Goal: Contribute content

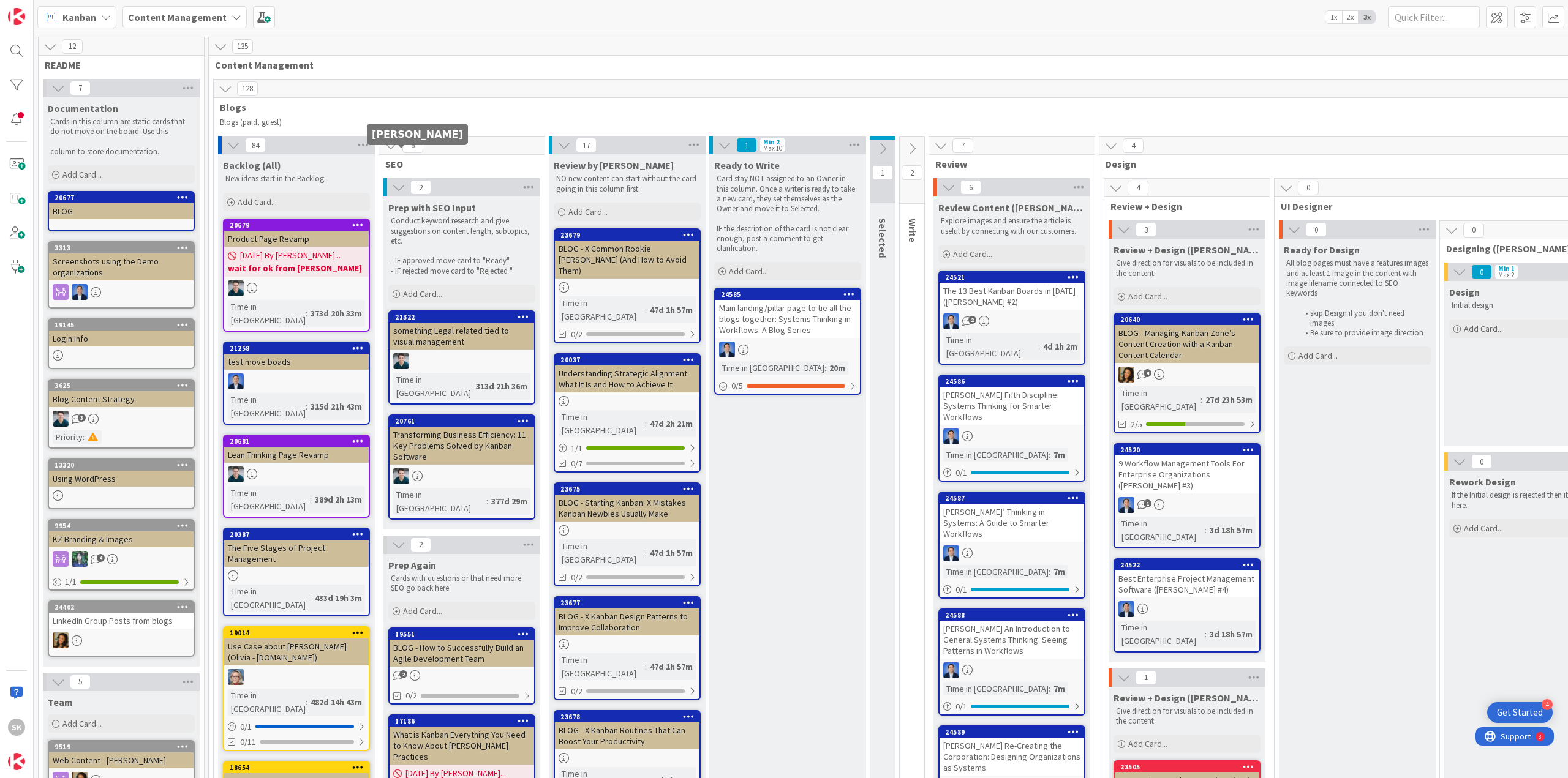
scroll to position [306, 0]
click at [913, 150] on icon at bounding box center [912, 149] width 13 height 13
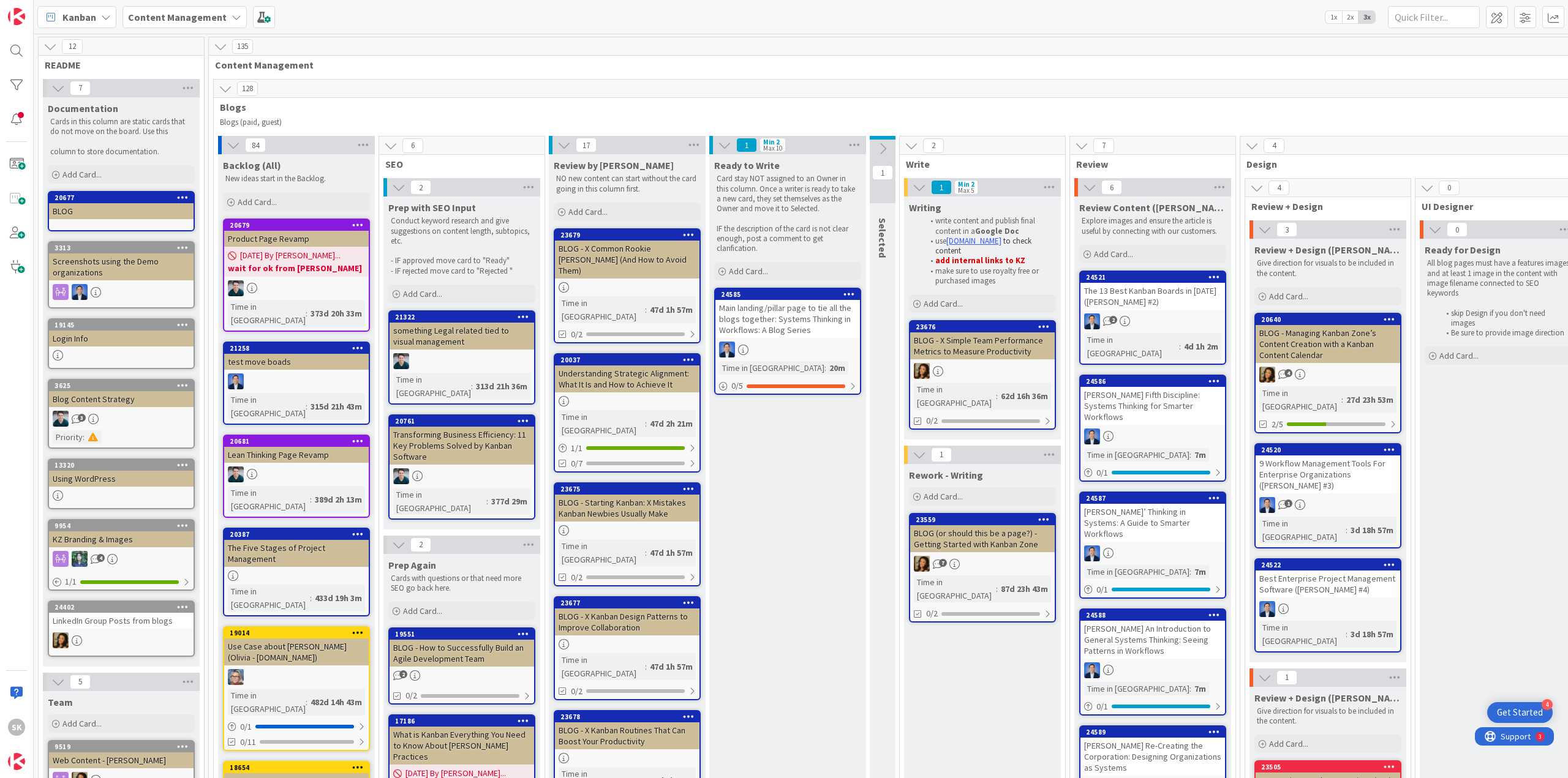
click at [880, 150] on icon at bounding box center [883, 149] width 13 height 13
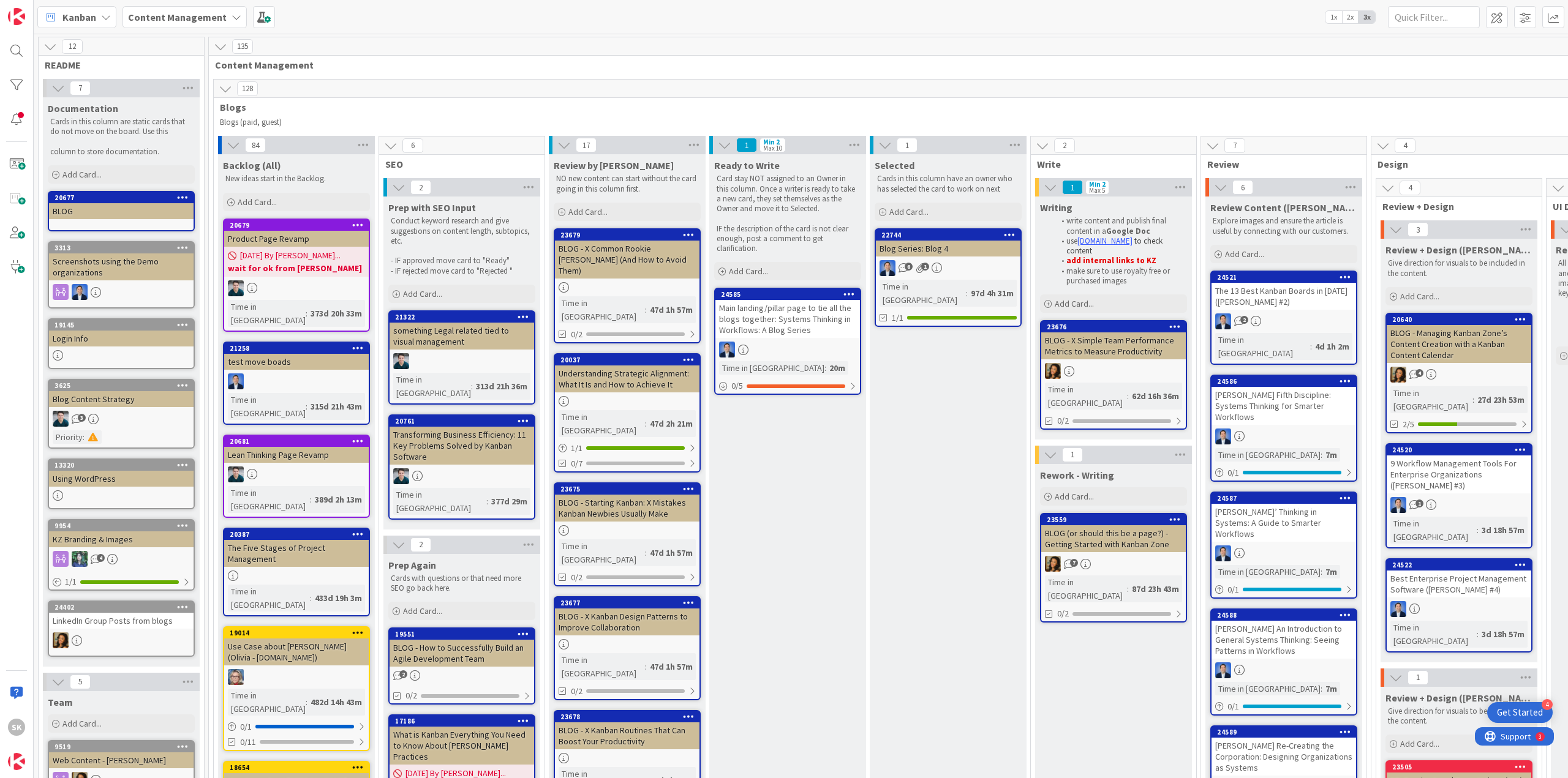
scroll to position [61, 0]
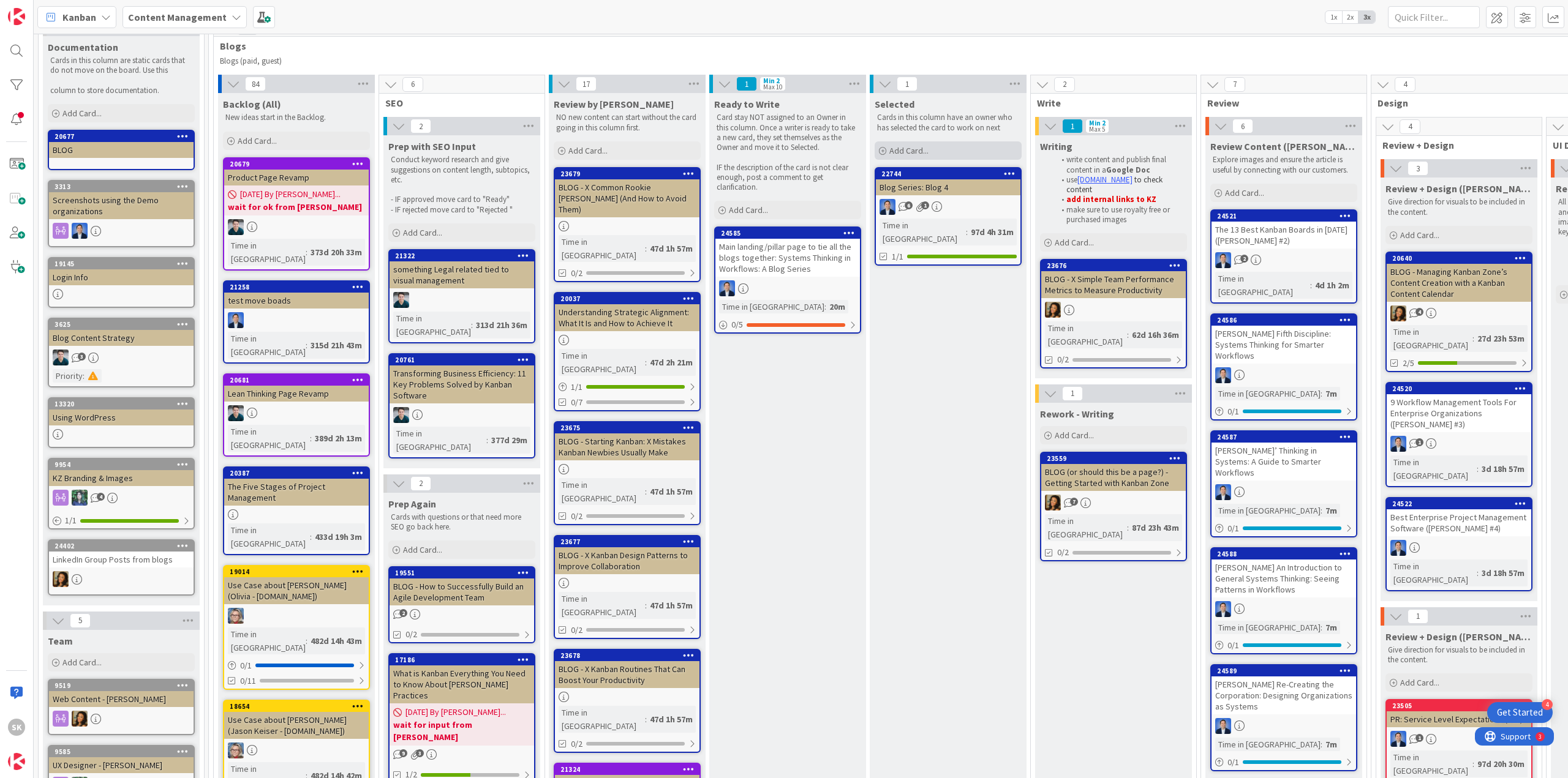
click at [928, 150] on span "Add Card..." at bounding box center [908, 150] width 39 height 11
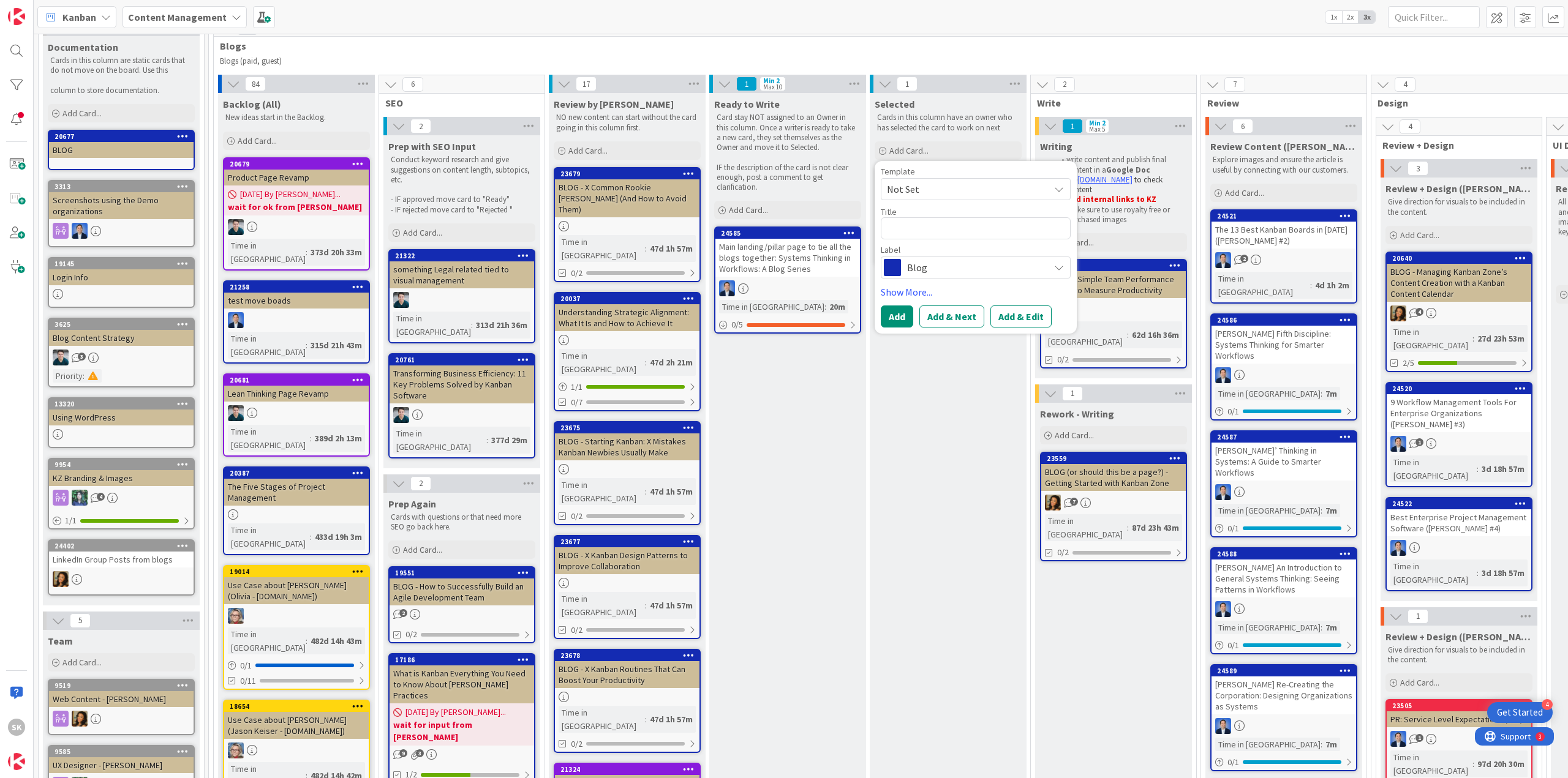
type textarea "x"
type textarea "Article 5 // Hidden Costs of Disorganized Workflows"
type textarea "x"
type textarea "Article 5 // Hidden Costs of Disorganized Workflows *"
type textarea "x"
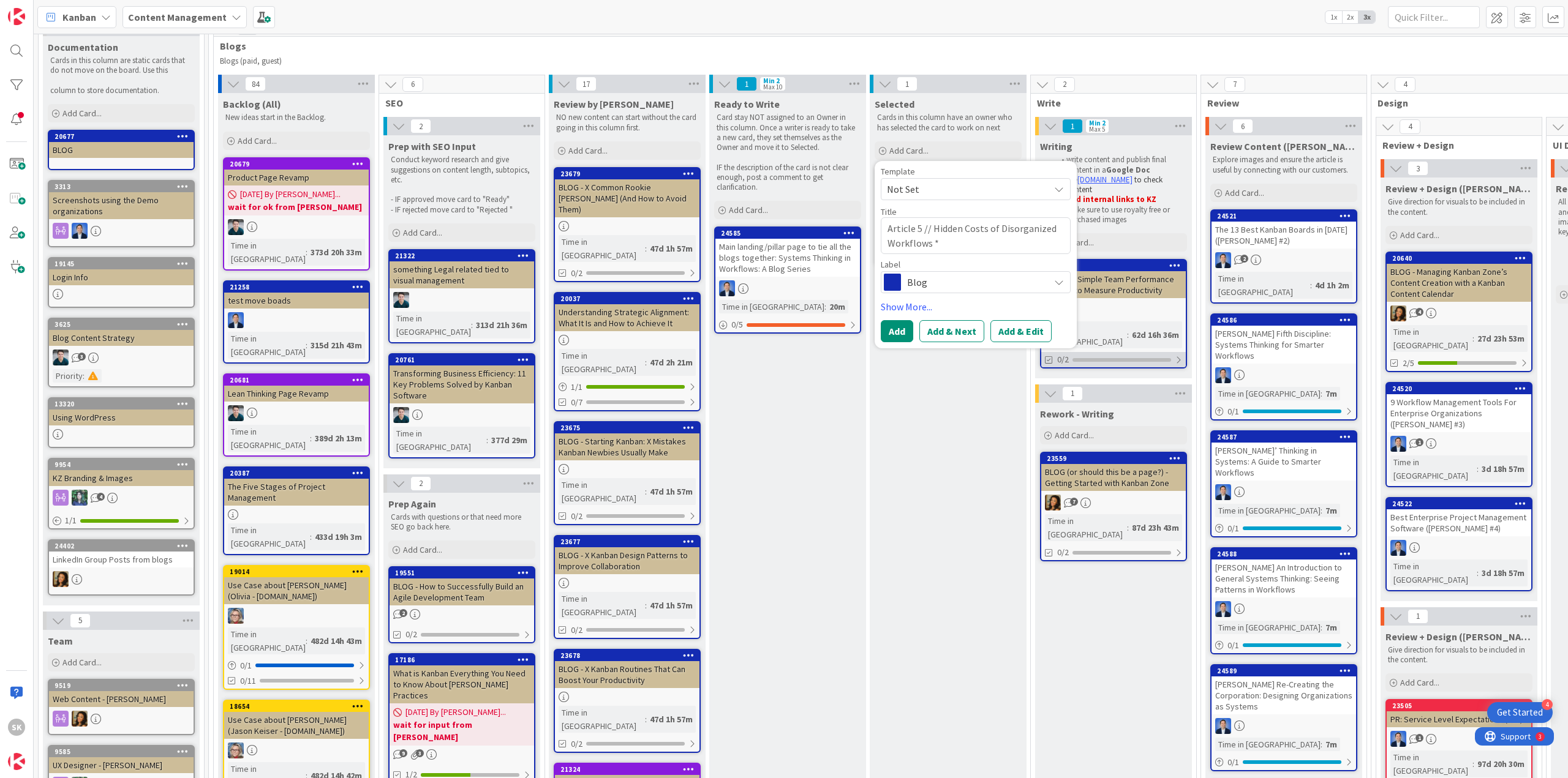
type textarea "Article 5 // Hidden Costs of Disorganized Workflows *("
type textarea "x"
type textarea "Article 5 // Hidden Costs of Disorganized Workflows *(R"
type textarea "x"
type textarea "Article 5 // Hidden Costs of Disorganized Workflows *(Ry"
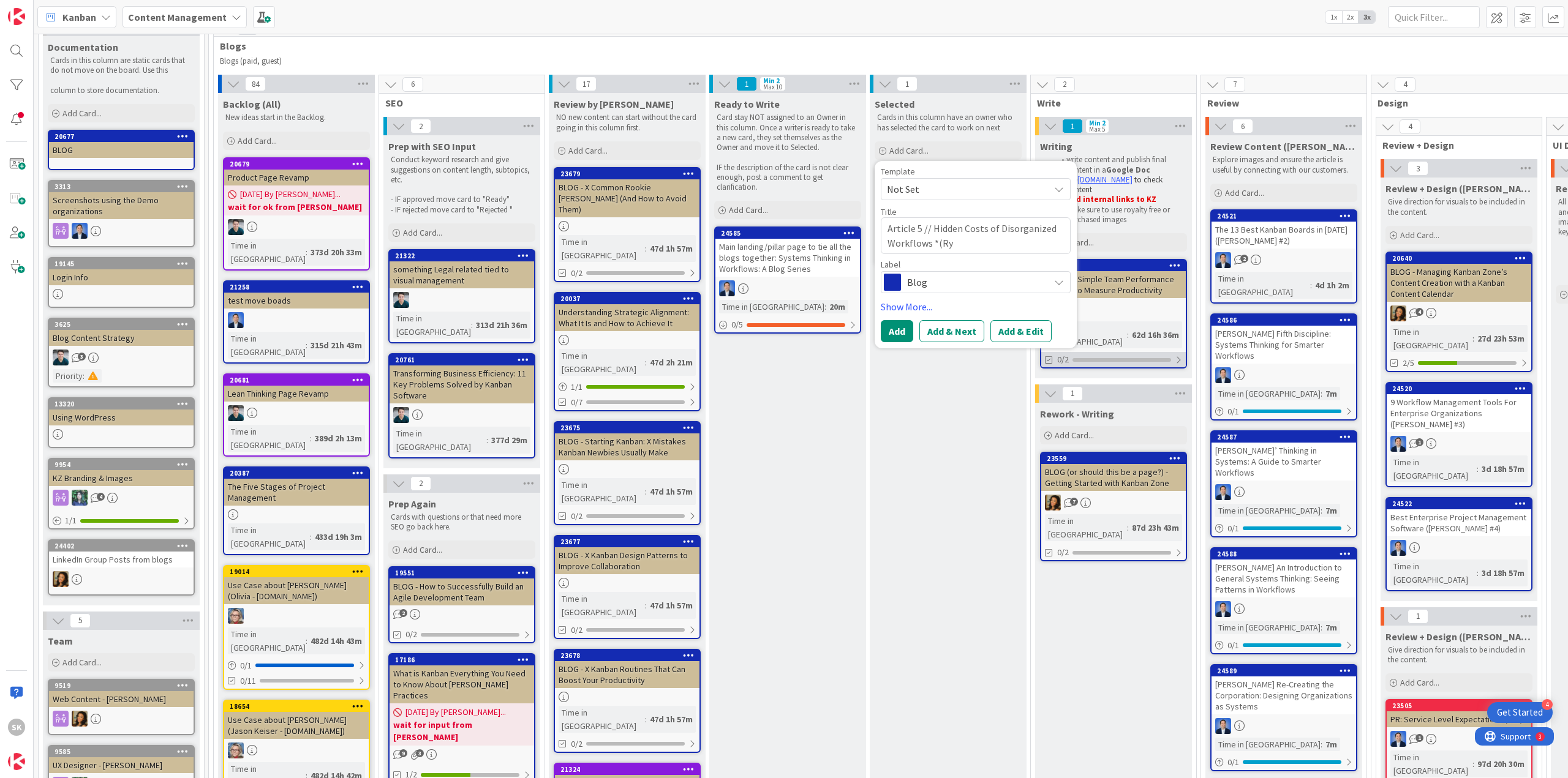
type textarea "x"
type textarea "Article 5 // Hidden Costs of Disorganized Workflows *(Rya"
type textarea "x"
type textarea "Article 5 // Hidden Costs of Disorganized Workflows *([PERSON_NAME]"
type textarea "x"
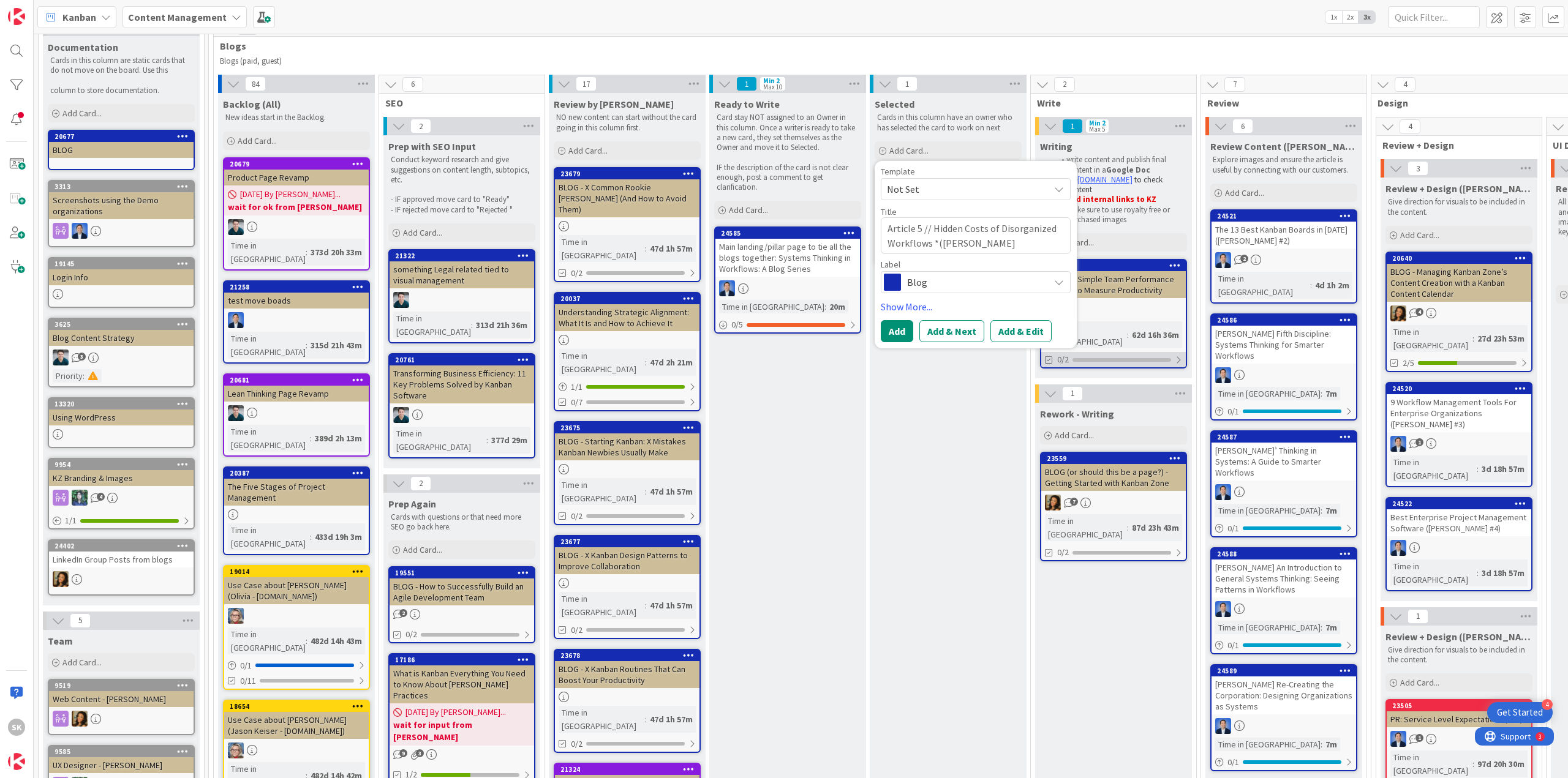
type textarea "Article 5 // Hidden Costs of Disorganized Workflows *([PERSON_NAME]"
type textarea "x"
type textarea "Article 5 // Hidden Costs of Disorganized Workflows *([PERSON_NAME] #"
type textarea "x"
type textarea "Article 5 // Hidden Costs of Disorganized Workflows *([PERSON_NAME] #5"
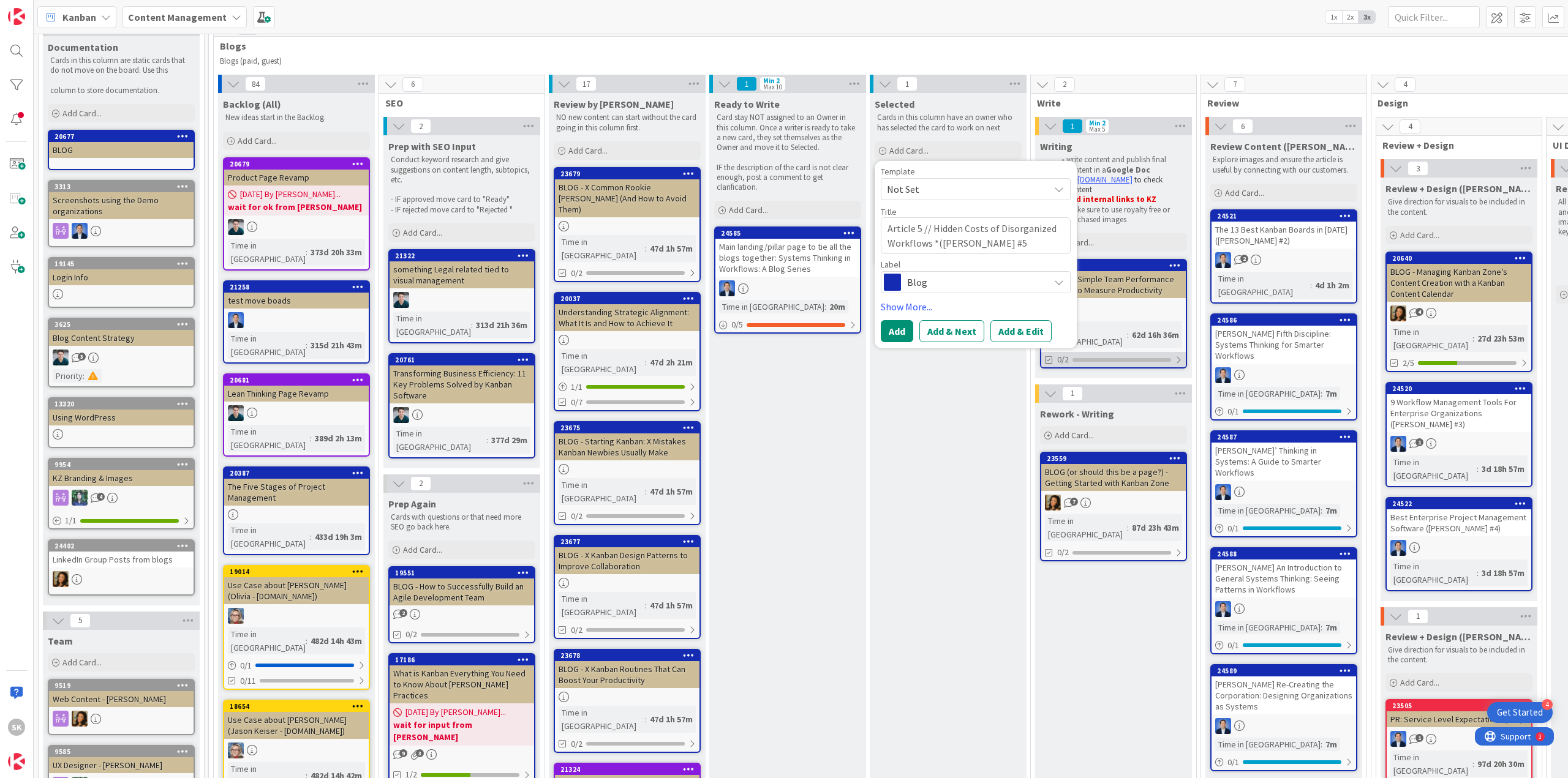
type textarea "x"
type textarea "Article 5 // Hidden Costs of Disorganized Workflows *([PERSON_NAME] #5)"
click at [933, 246] on textarea "Article 5 // Hidden Costs of Disorganized Workflows *([PERSON_NAME] #5)" at bounding box center [975, 236] width 190 height 37
type textarea "x"
type textarea "Article 5 // Hidden Costs of Disorganized Workflows ([PERSON_NAME] #5)"
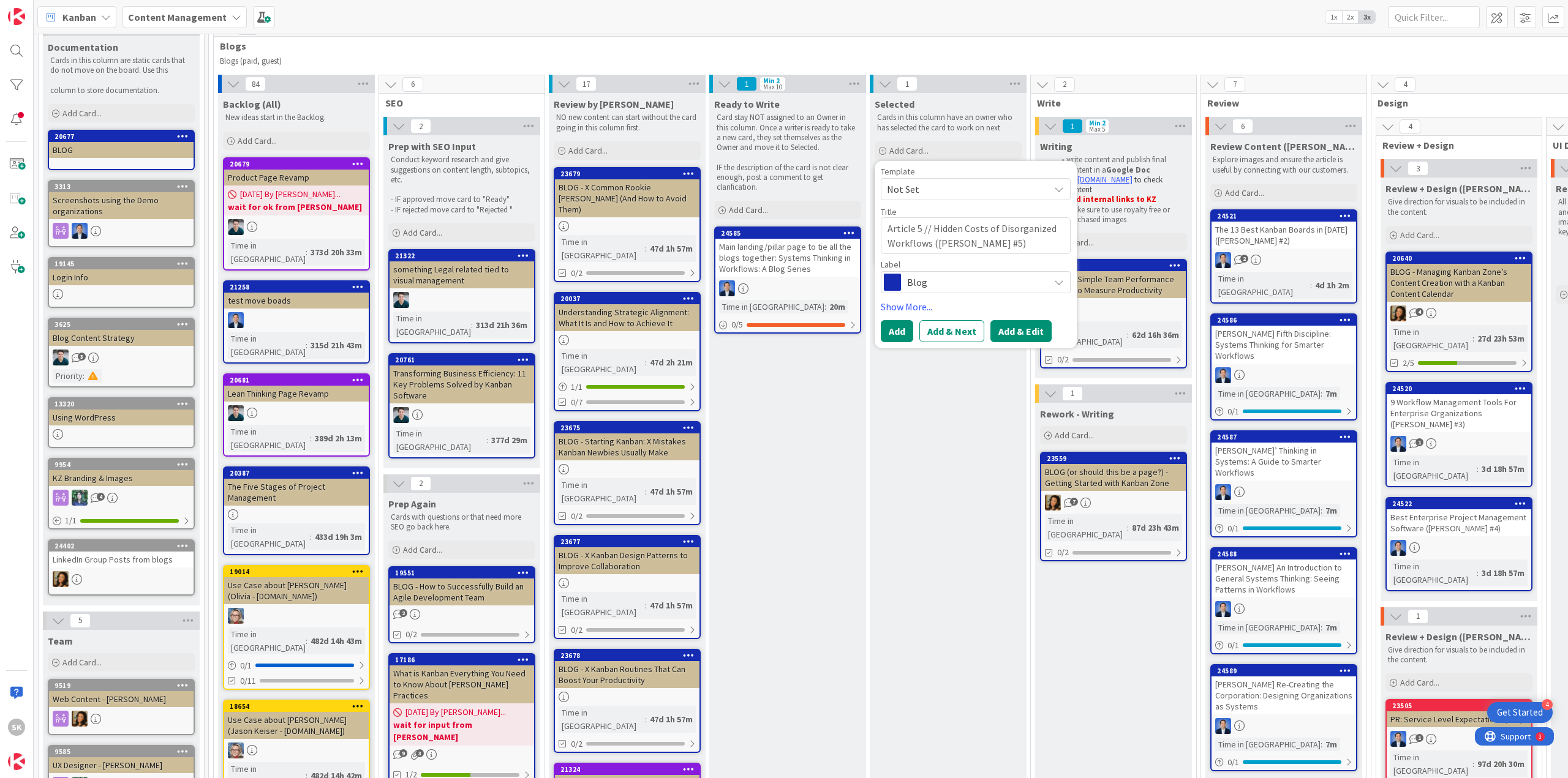
click at [1020, 327] on button "Add & Edit" at bounding box center [1020, 331] width 61 height 22
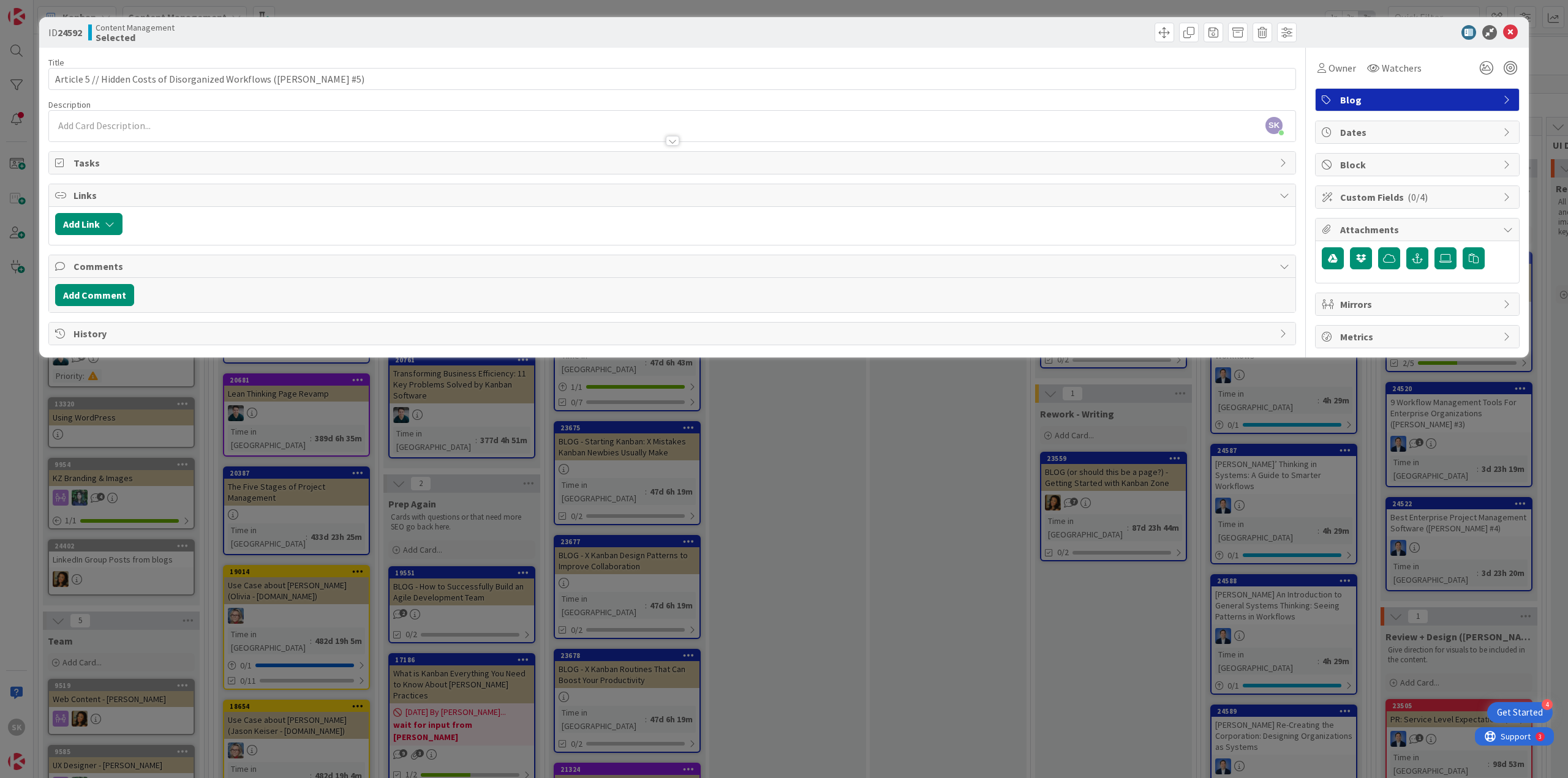
click at [179, 129] on div at bounding box center [671, 134] width 1246 height 13
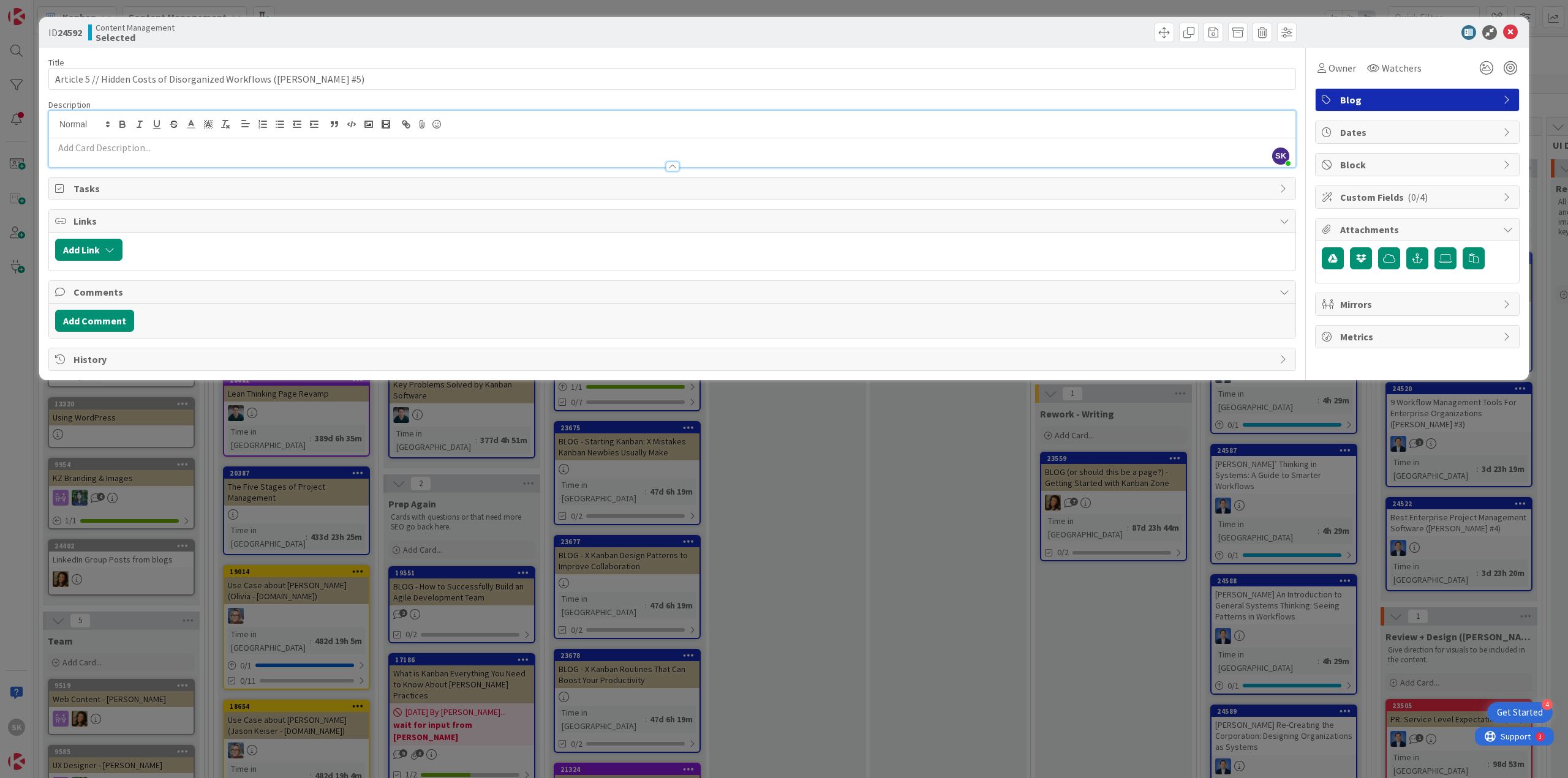
click at [78, 157] on div at bounding box center [671, 160] width 1246 height 13
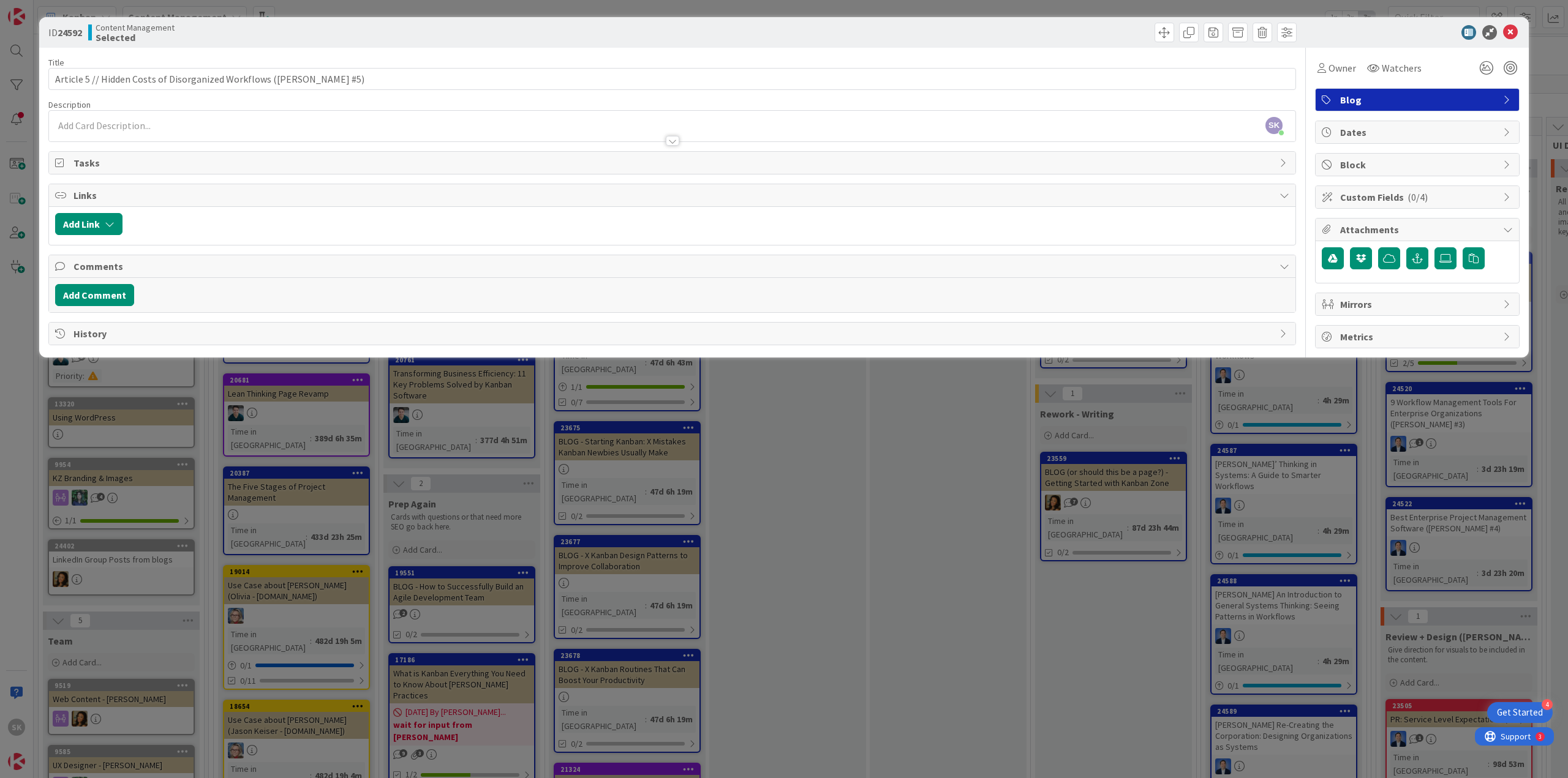
click at [110, 122] on p at bounding box center [672, 125] width 1234 height 14
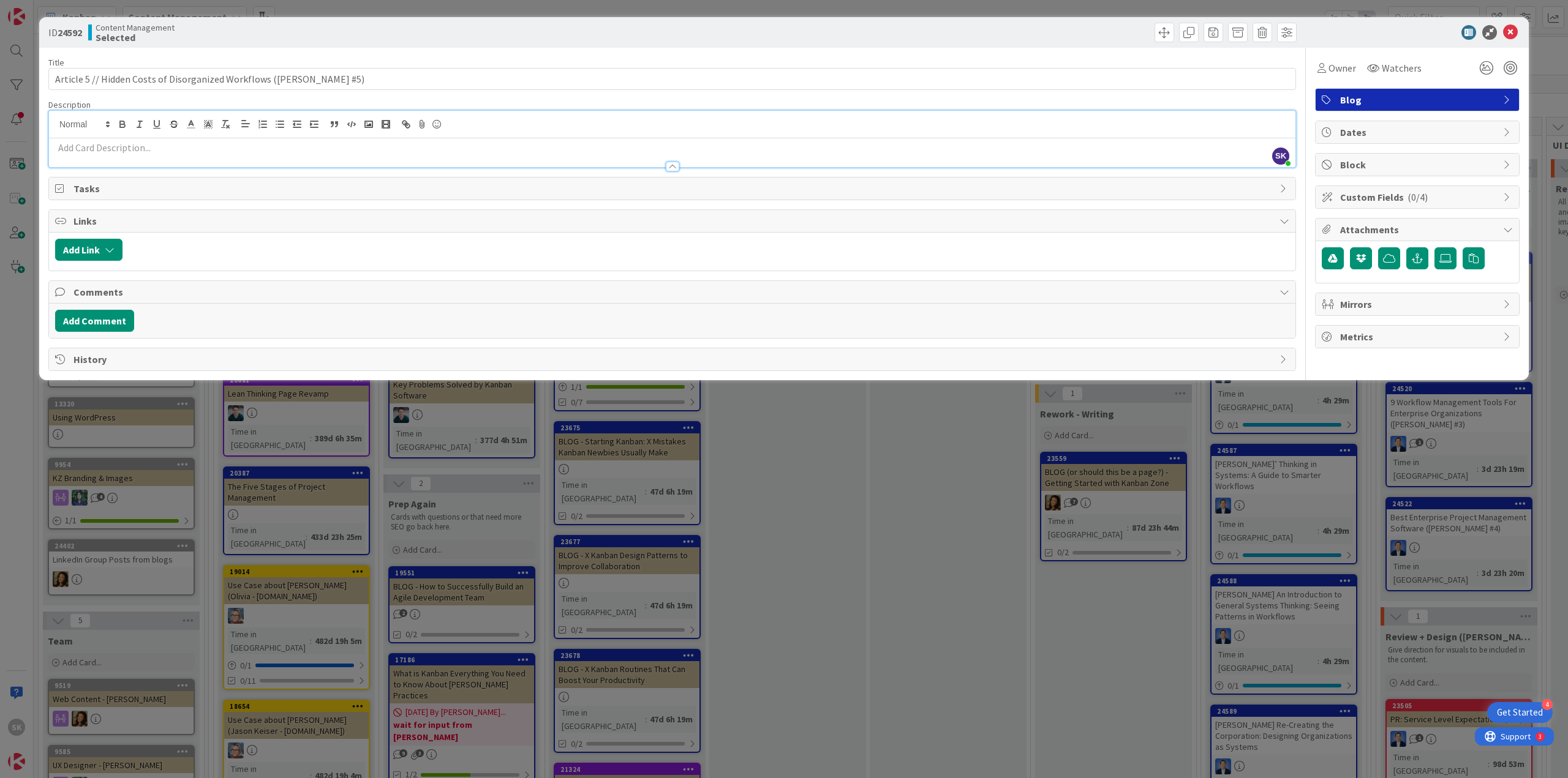
click at [106, 149] on p at bounding box center [672, 147] width 1234 height 14
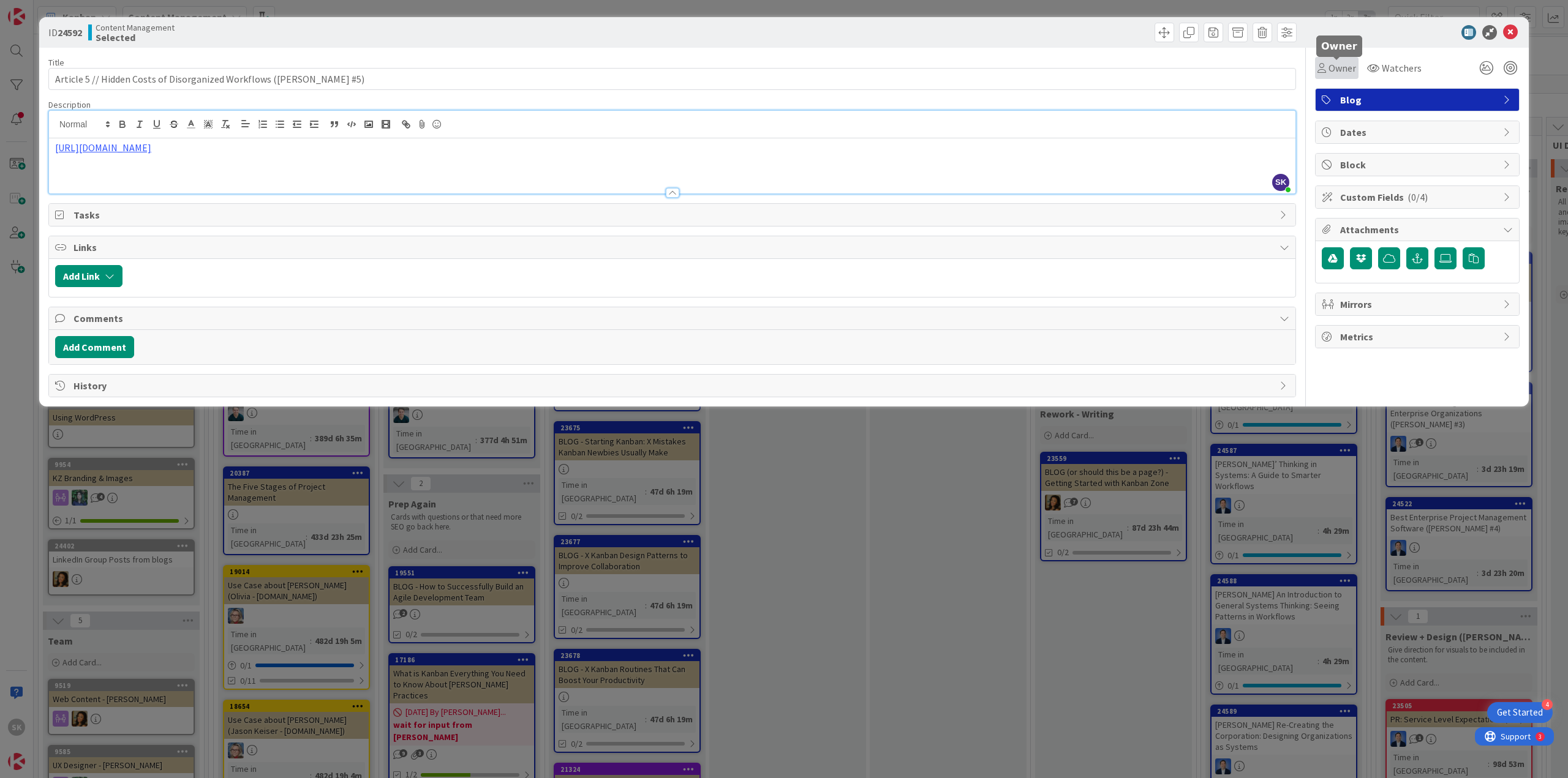
click at [1333, 69] on span "Owner" at bounding box center [1342, 68] width 27 height 15
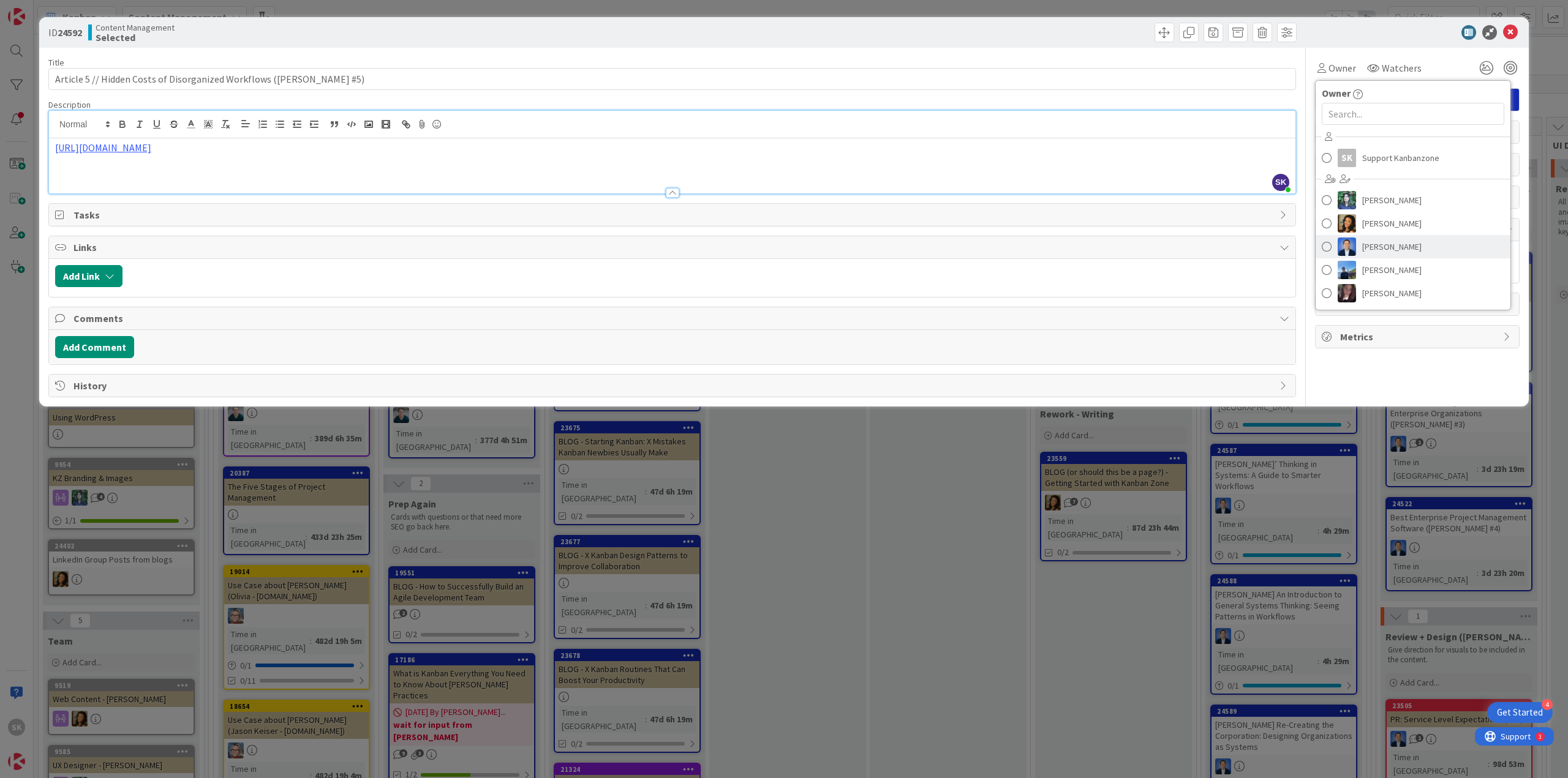
click at [1391, 243] on span "[PERSON_NAME]" at bounding box center [1392, 246] width 60 height 18
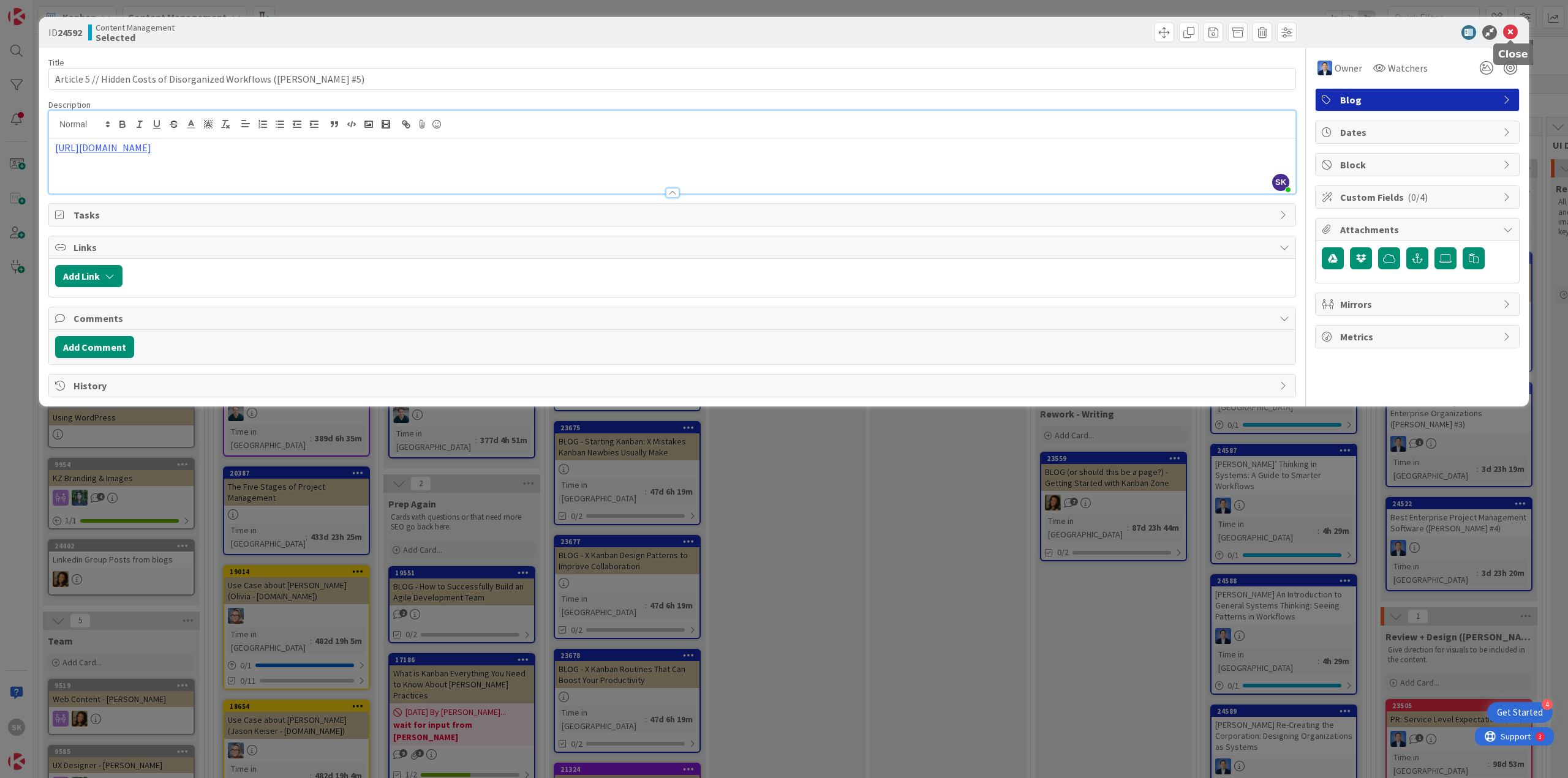
click at [1510, 33] on icon at bounding box center [1510, 32] width 15 height 15
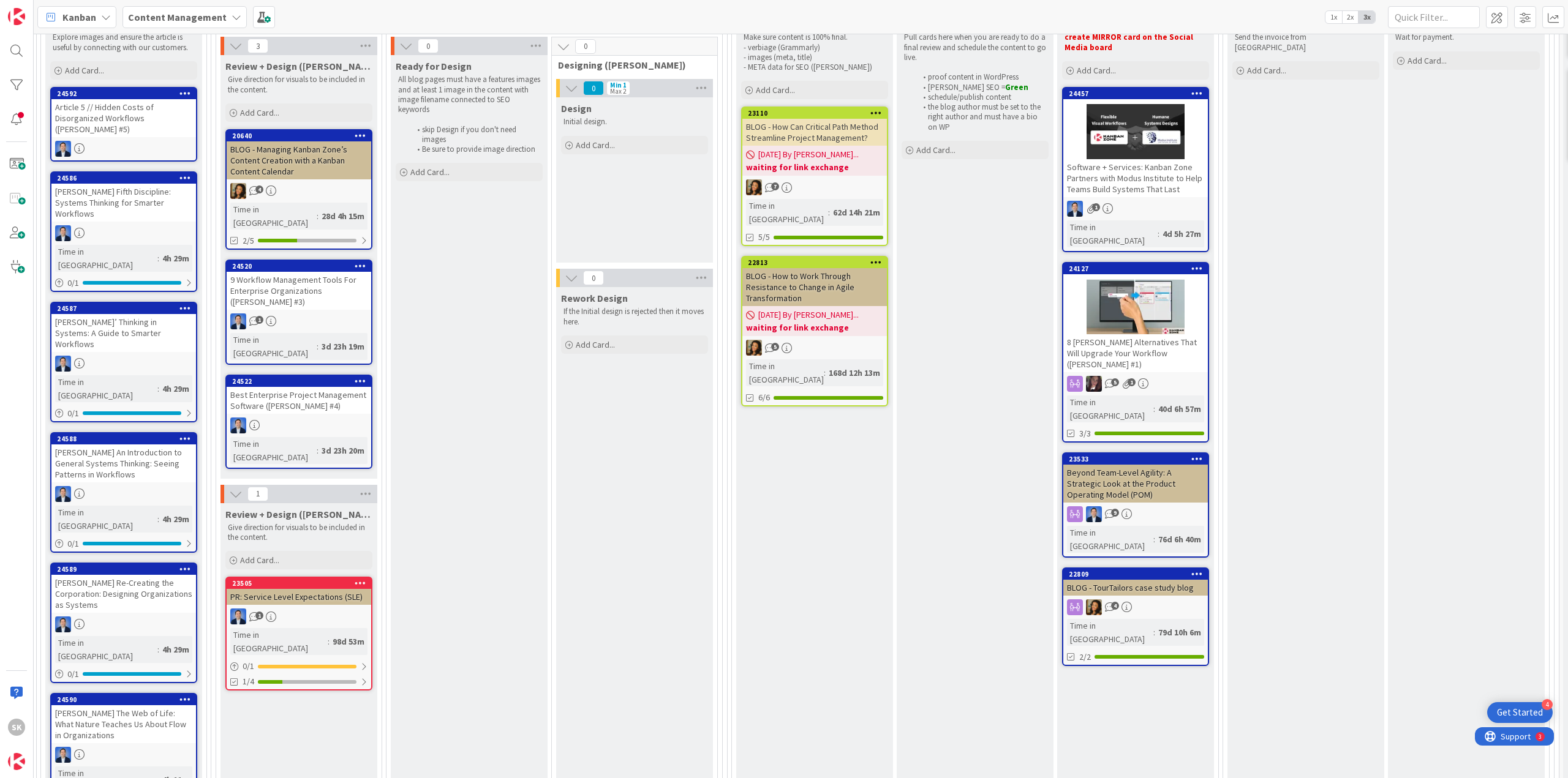
scroll to position [184, 708]
